Goal: Check status: Check status

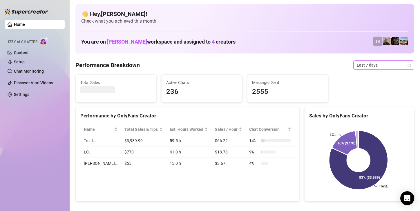
click at [382, 64] on span "Last 7 days" at bounding box center [384, 65] width 54 height 9
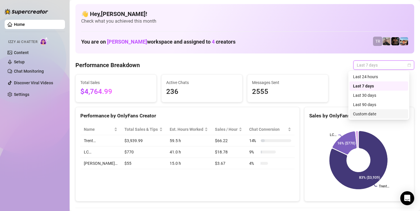
drag, startPoint x: 369, startPoint y: 108, endPoint x: 368, endPoint y: 118, distance: 9.9
click at [368, 118] on div "Last 24 hours Last 7 days Last 30 days Last 90 days Custom date" at bounding box center [379, 95] width 59 height 46
click at [369, 112] on div "Custom date" at bounding box center [379, 114] width 52 height 6
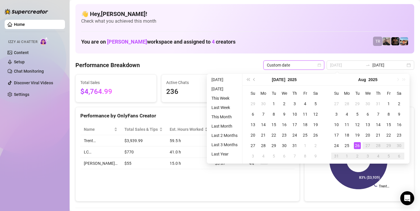
click at [355, 147] on div "26" at bounding box center [357, 145] width 7 height 7
type input "[DATE]"
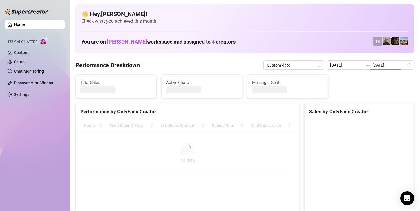
type input "[DATE]"
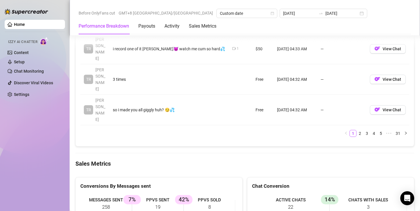
scroll to position [755, 0]
